Goal: Understand site structure: Understand site structure

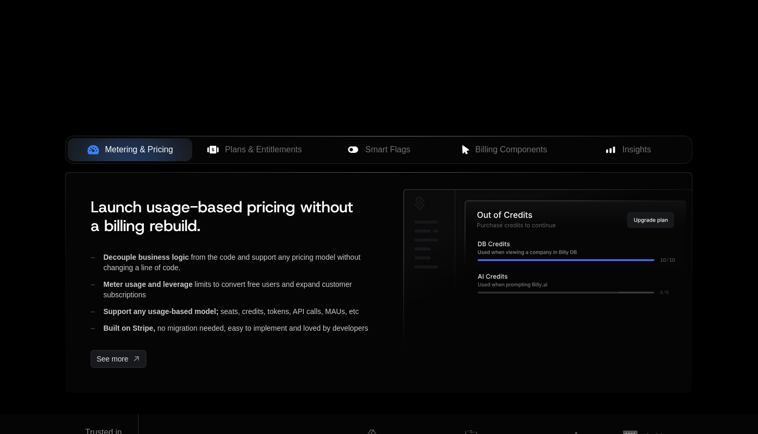
scroll to position [387, 0]
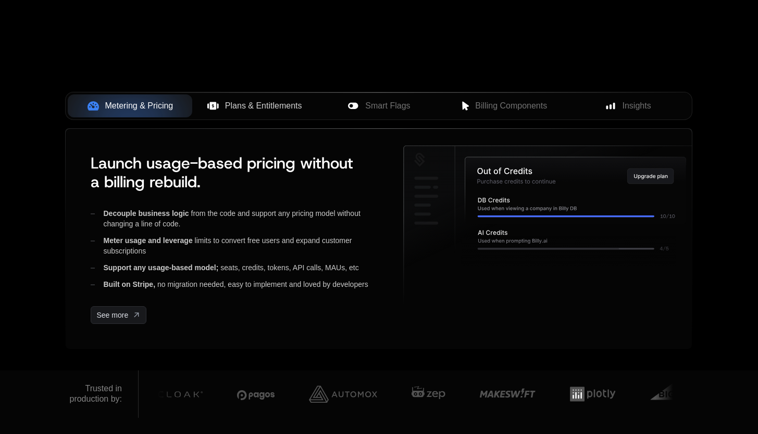
click at [275, 102] on span "Plans & Entitlements" at bounding box center [263, 106] width 77 height 13
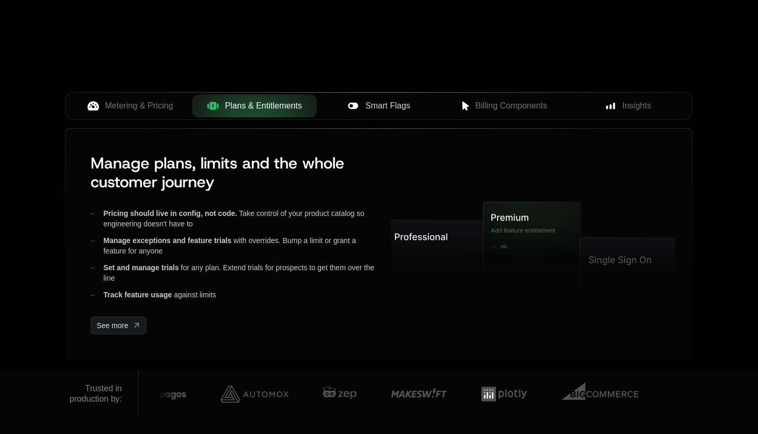
click at [409, 109] on span "Smart Flags" at bounding box center [387, 106] width 45 height 13
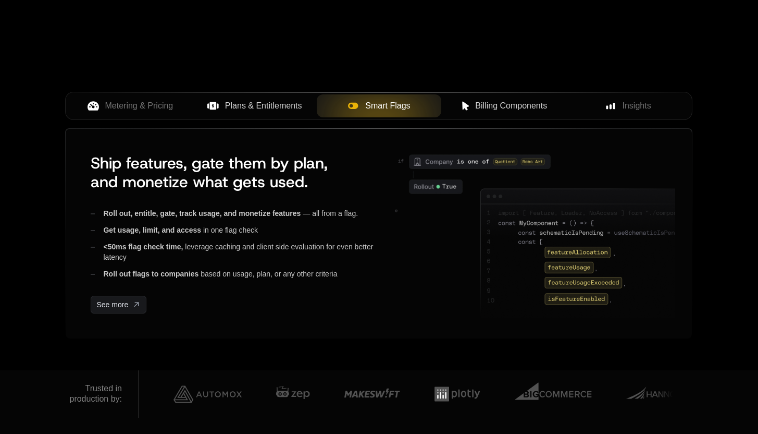
click at [517, 117] on button "Billing Components" at bounding box center [503, 105] width 125 height 23
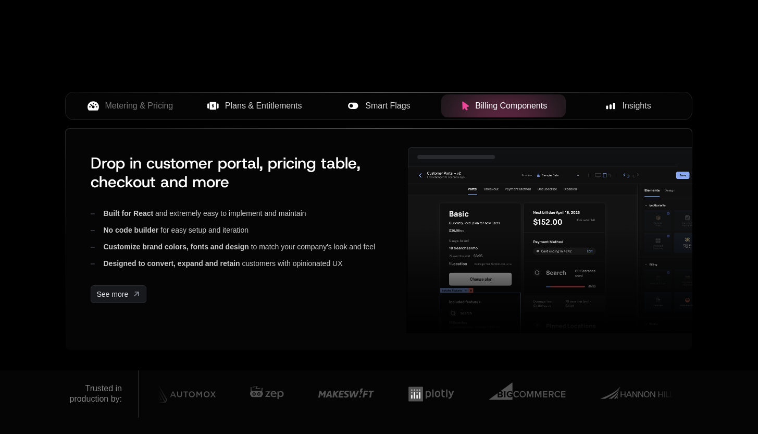
click at [628, 115] on button "Insights" at bounding box center [628, 105] width 125 height 23
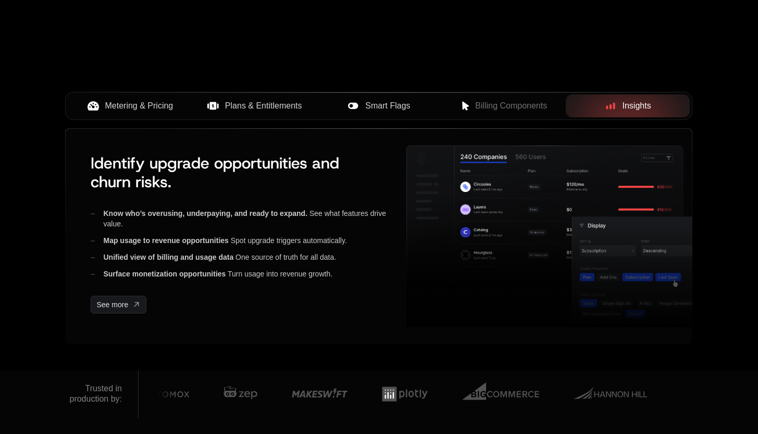
click at [137, 108] on span "Metering & Pricing" at bounding box center [139, 106] width 68 height 13
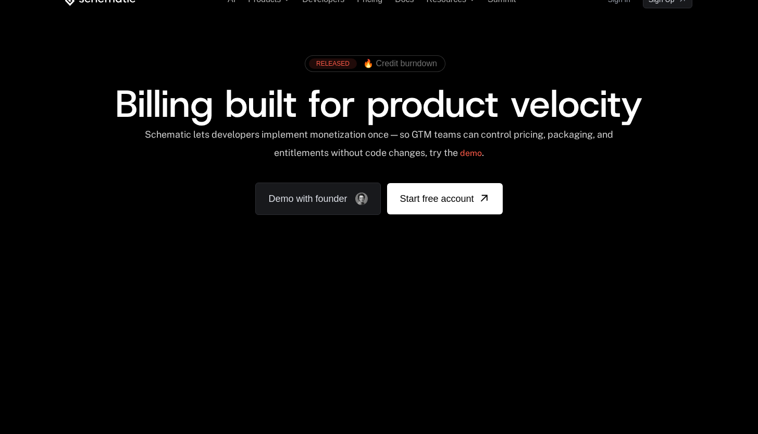
scroll to position [331, 0]
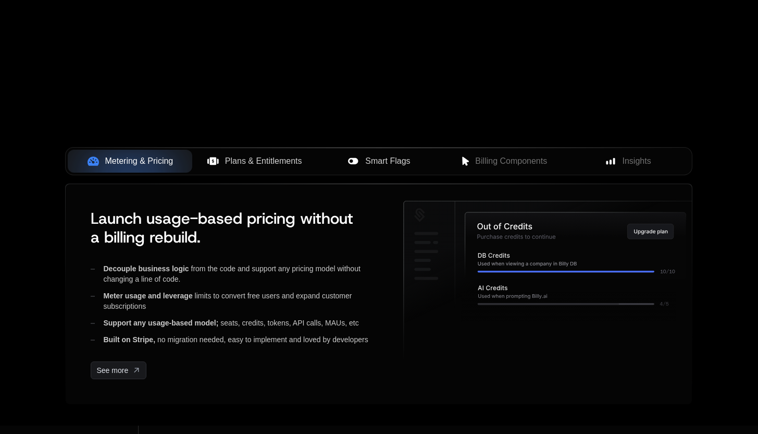
click at [287, 169] on button "Plans & Entitlements" at bounding box center [254, 161] width 125 height 23
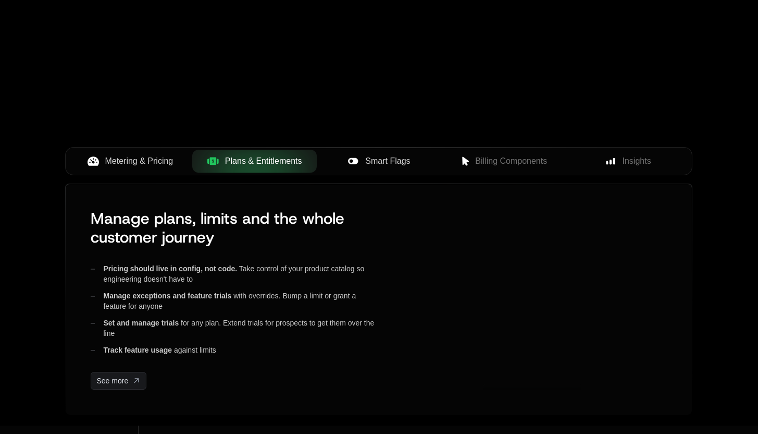
click at [157, 165] on span "Metering & Pricing" at bounding box center [139, 161] width 68 height 13
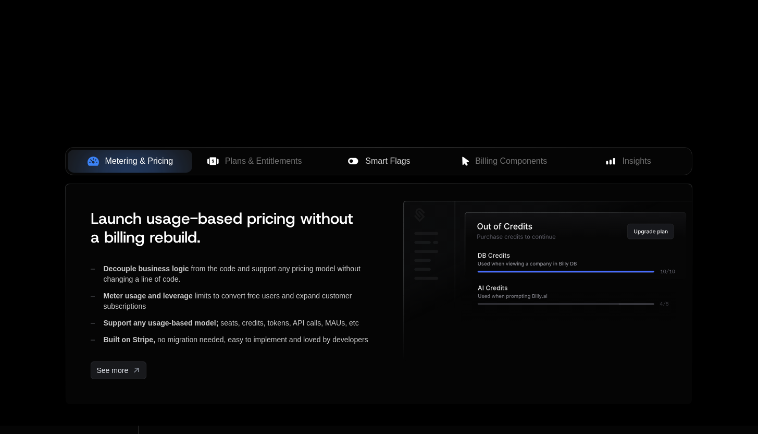
click at [42, 212] on div "Metering & Pricing Plans & Entitlements Smart Flags Billing Components Insights…" at bounding box center [378, 291] width 677 height 268
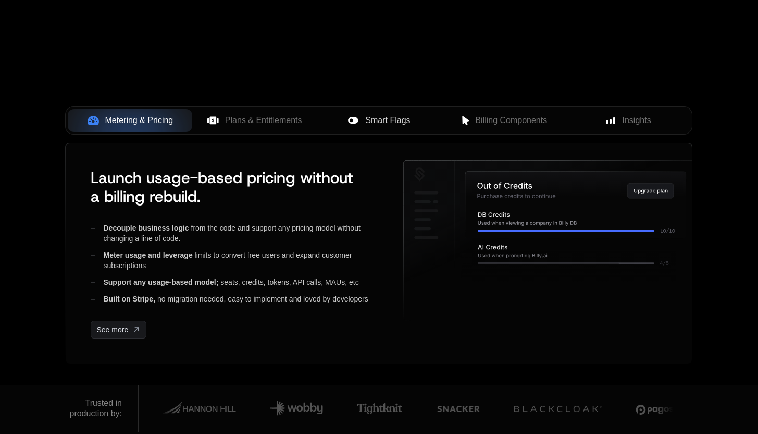
scroll to position [385, 0]
